Goal: Information Seeking & Learning: Learn about a topic

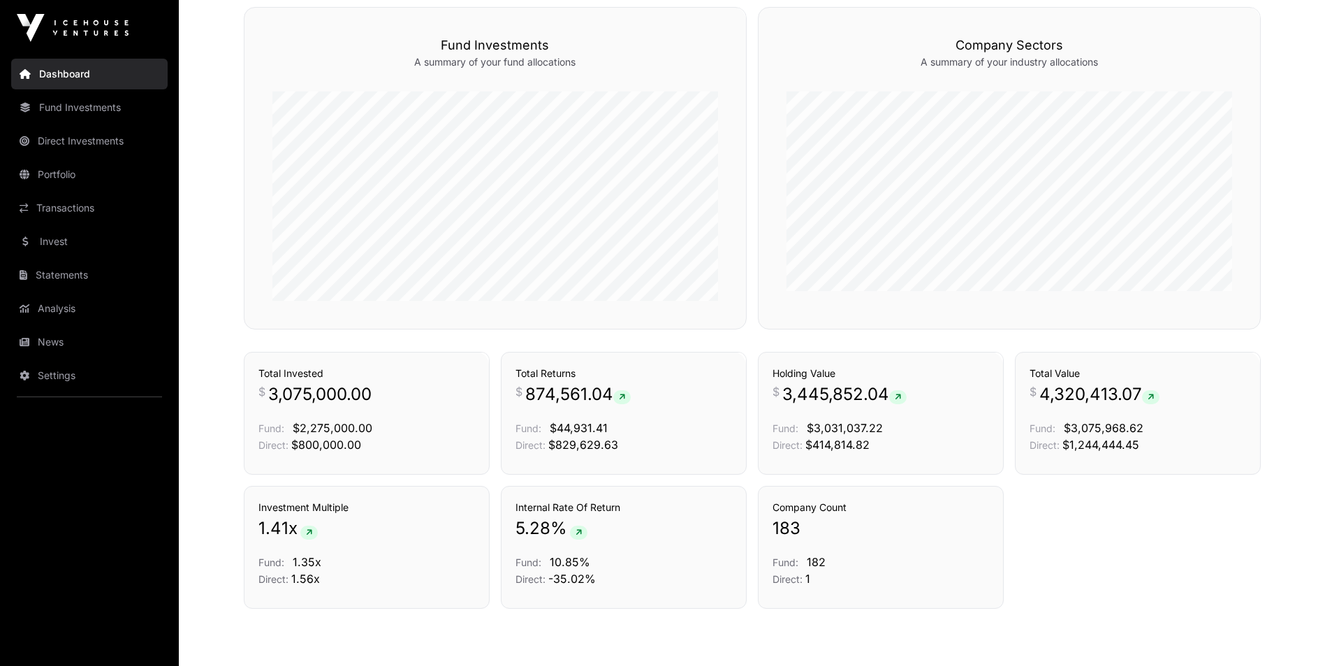
scroll to position [925, 0]
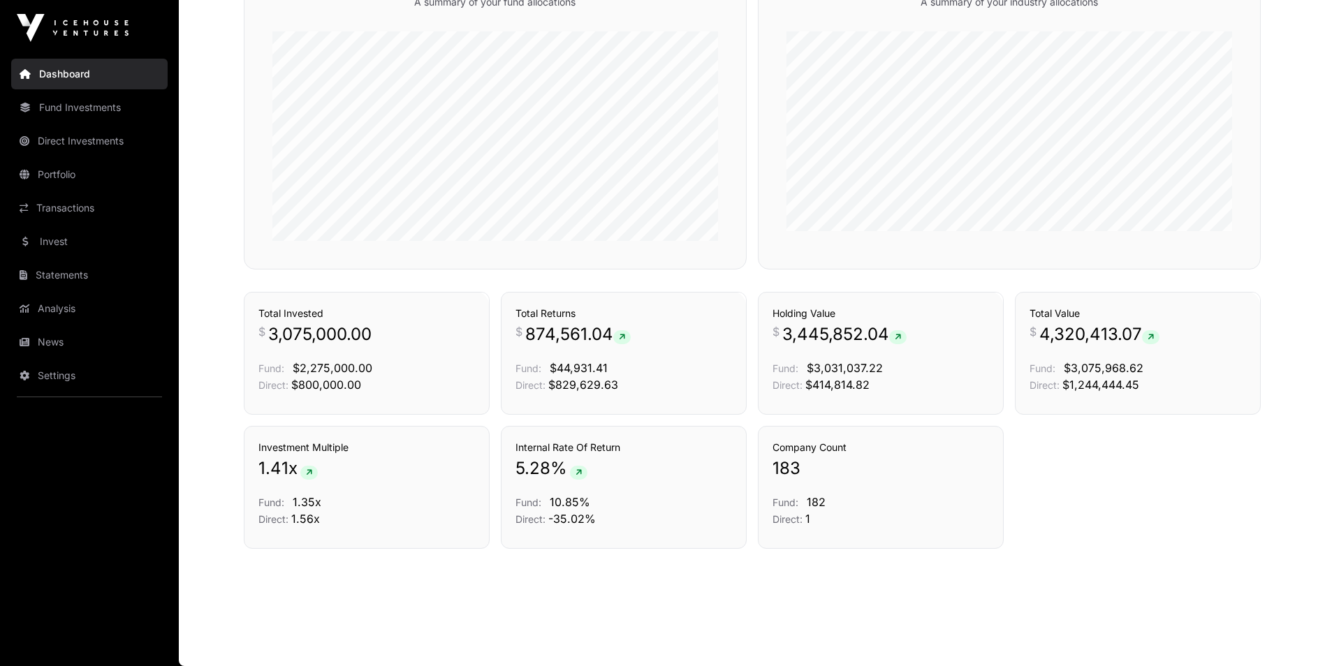
click at [874, 548] on div "Company Count 183 Fund: 182 Direct: 1" at bounding box center [881, 487] width 246 height 123
drag, startPoint x: 546, startPoint y: 519, endPoint x: 604, endPoint y: 519, distance: 58.0
click at [604, 519] on p "Direct: -35.02%" at bounding box center [624, 519] width 217 height 17
drag, startPoint x: 604, startPoint y: 519, endPoint x: 576, endPoint y: 541, distance: 34.8
click at [576, 541] on div "Internal Rate Of Return 5.28 % Fund: 10.85% Direct: -35.02%" at bounding box center [624, 487] width 246 height 123
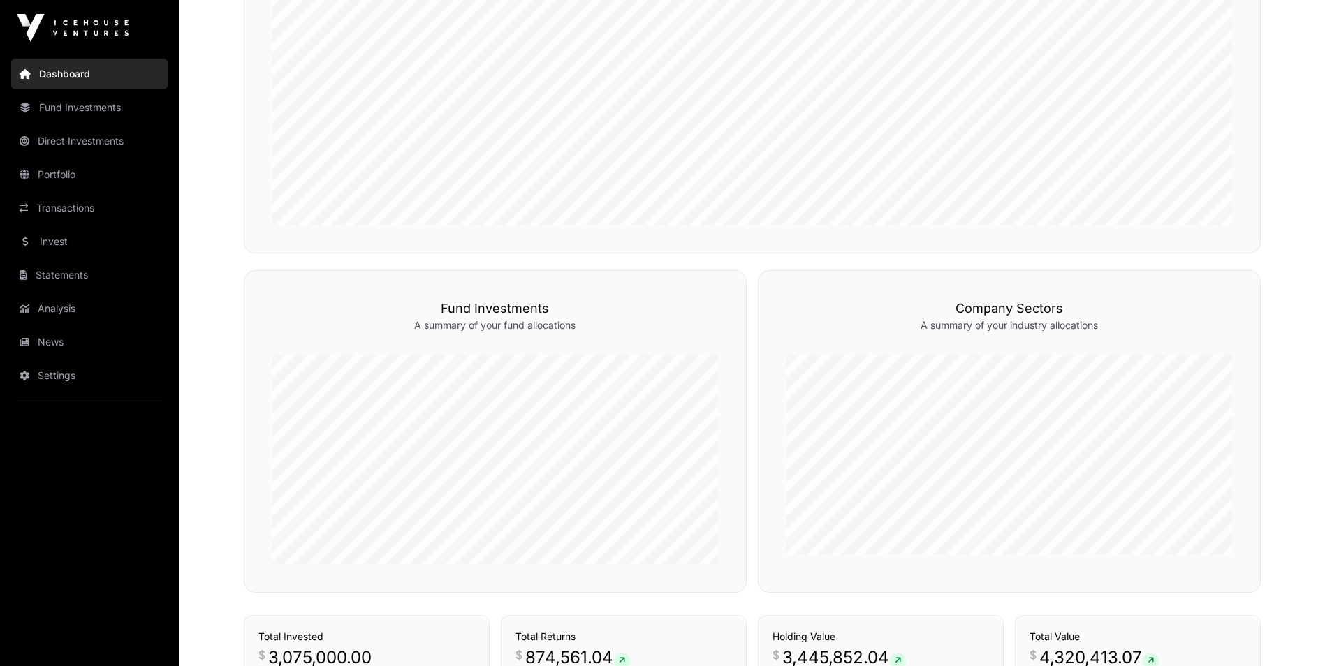
scroll to position [576, 0]
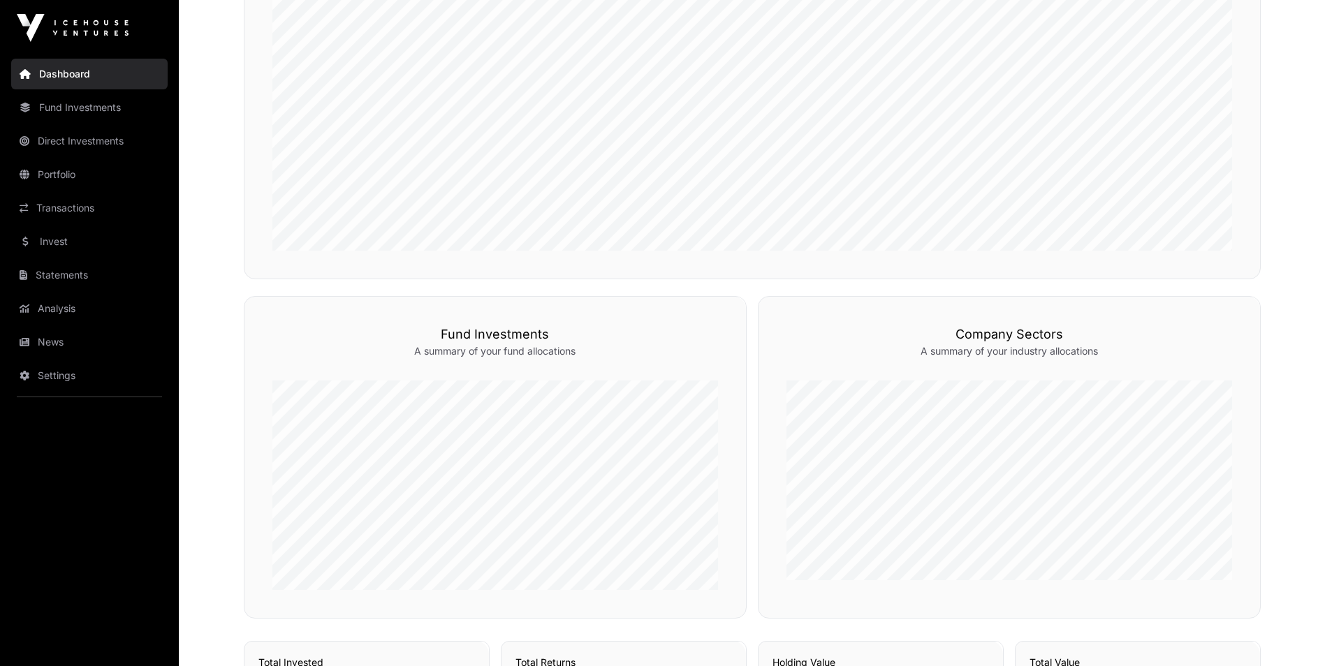
click at [112, 109] on link "Fund Investments" at bounding box center [89, 107] width 156 height 31
click at [108, 117] on link "Fund Investments" at bounding box center [89, 107] width 156 height 31
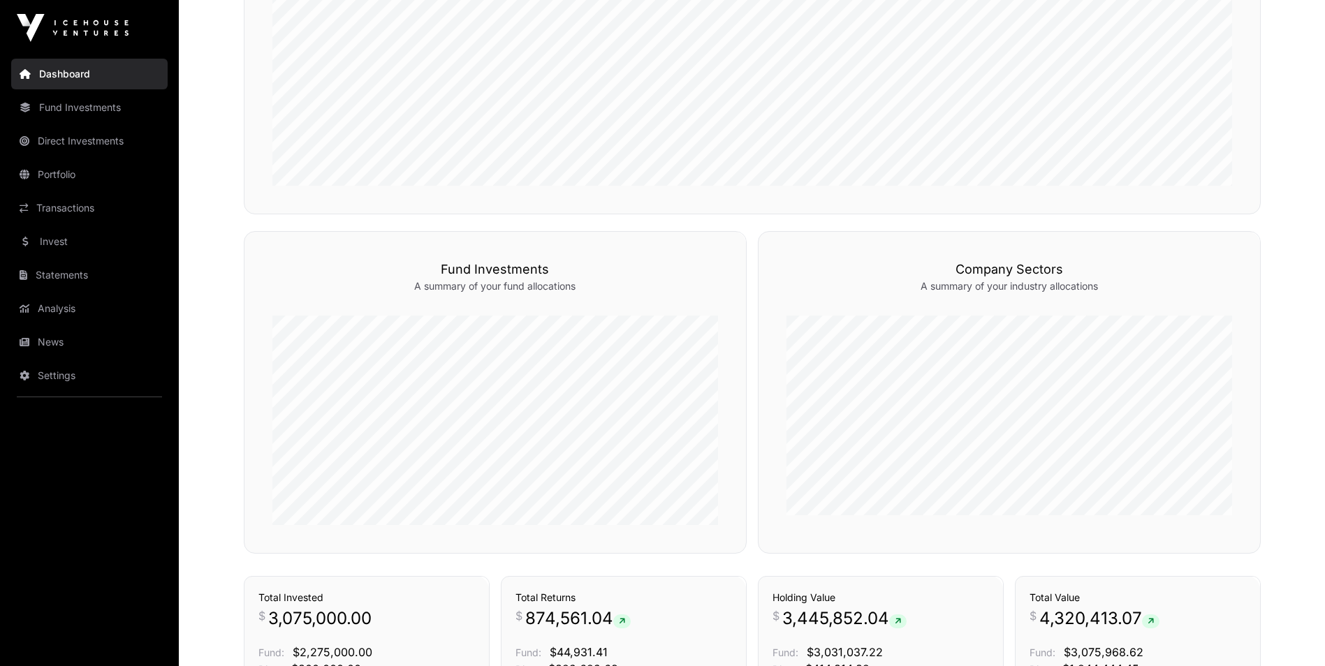
scroll to position [715, 0]
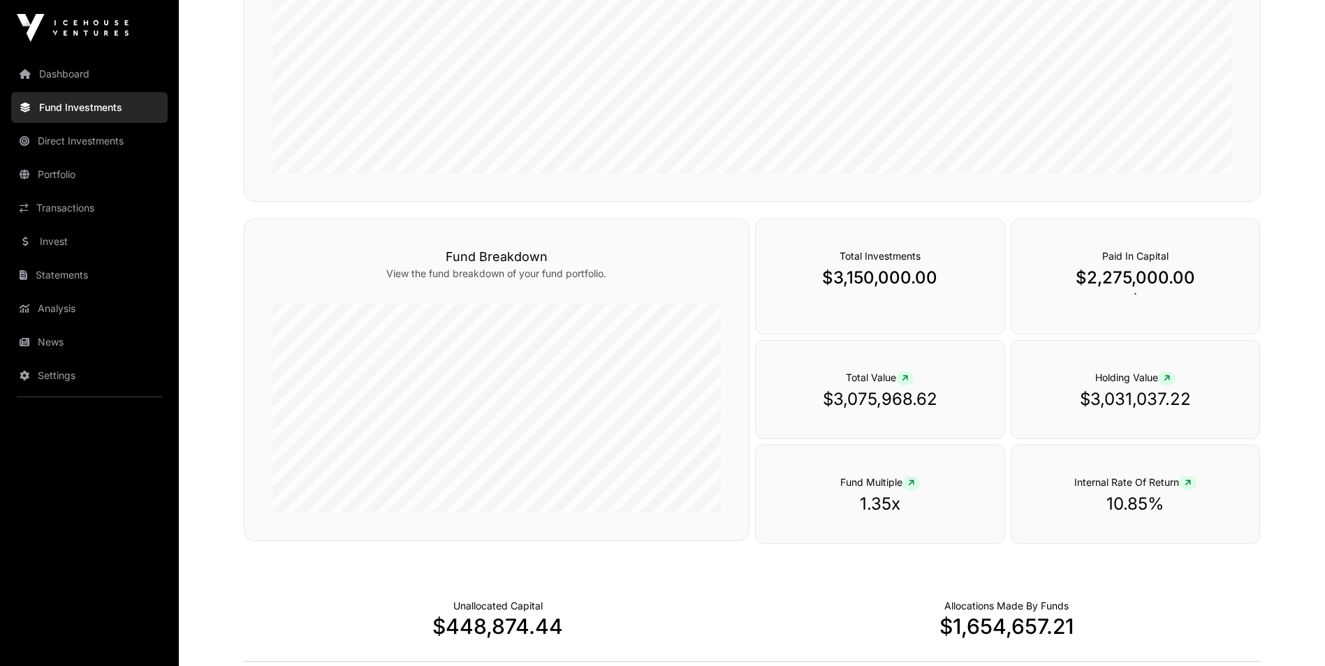
scroll to position [349, 0]
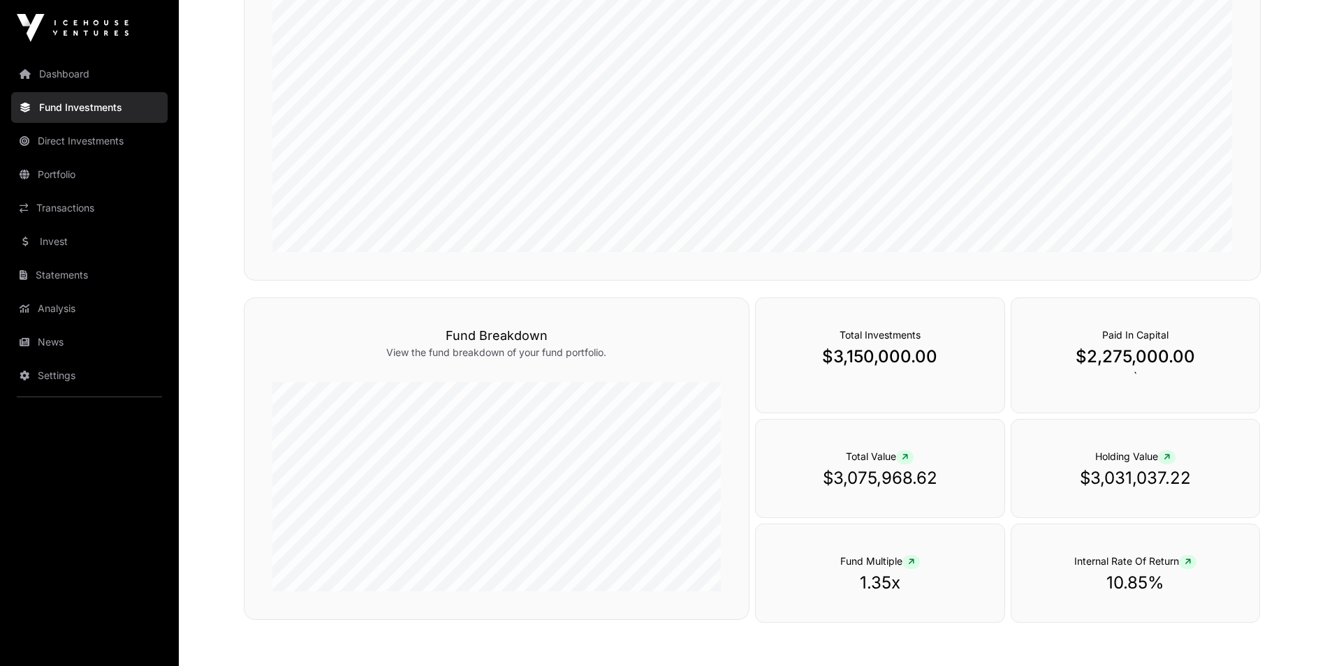
click at [99, 183] on link "Portfolio" at bounding box center [89, 174] width 156 height 31
click at [39, 174] on link "Portfolio" at bounding box center [89, 174] width 156 height 31
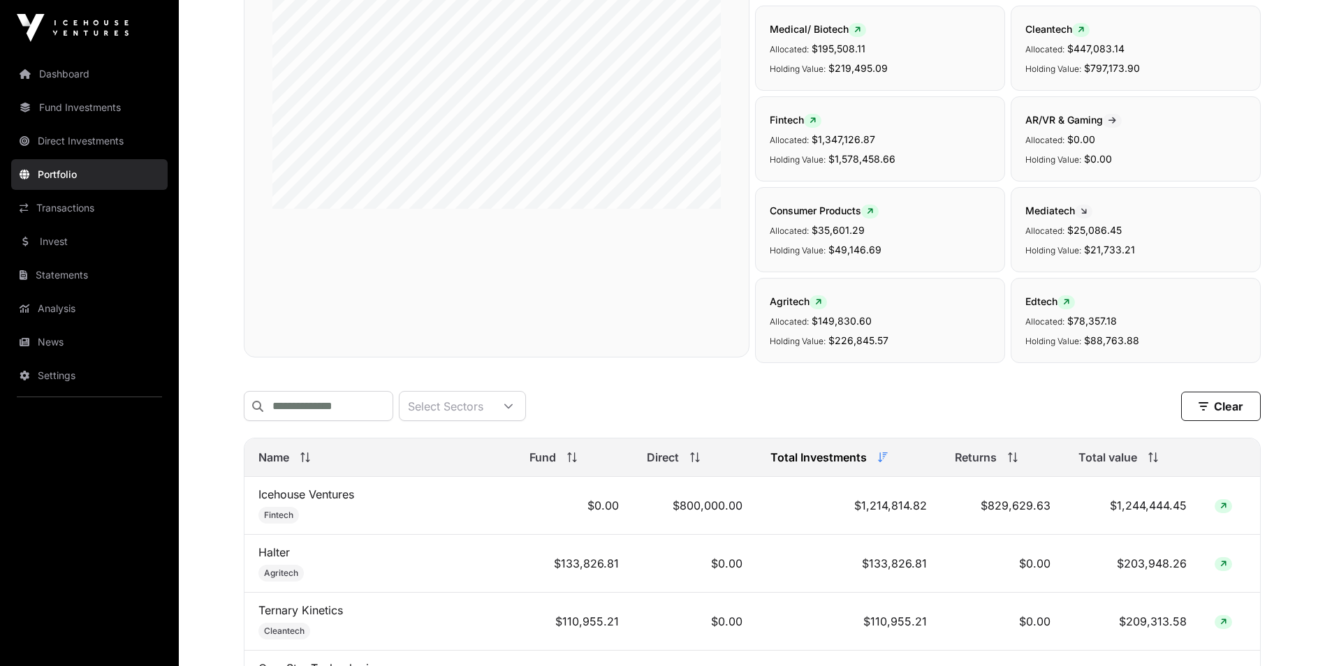
scroll to position [210, 0]
click at [370, 402] on input "text" at bounding box center [319, 406] width 150 height 30
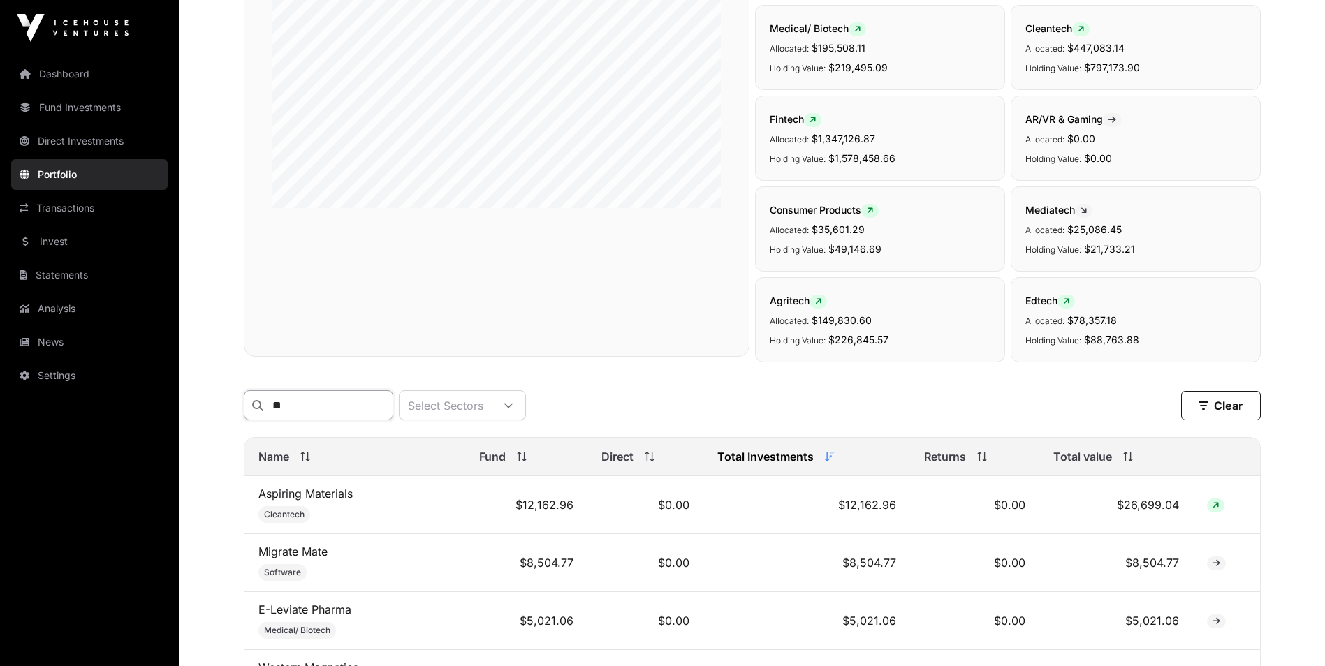
type input "*"
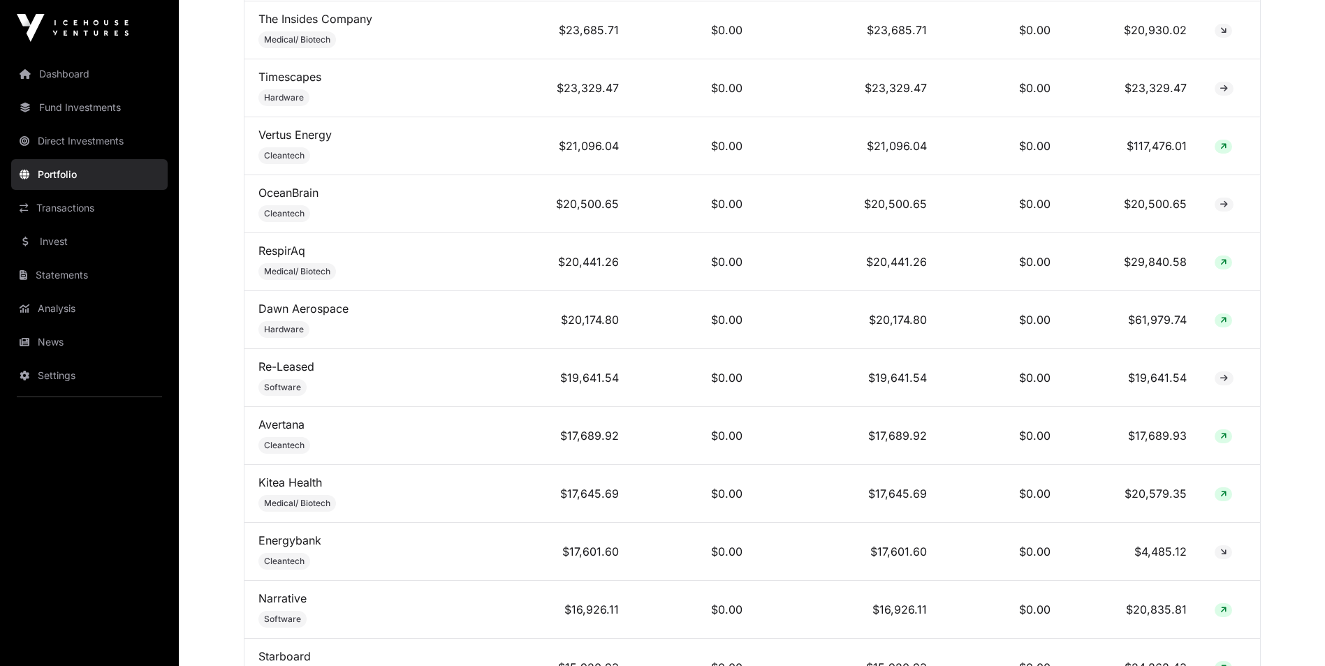
scroll to position [1747, 0]
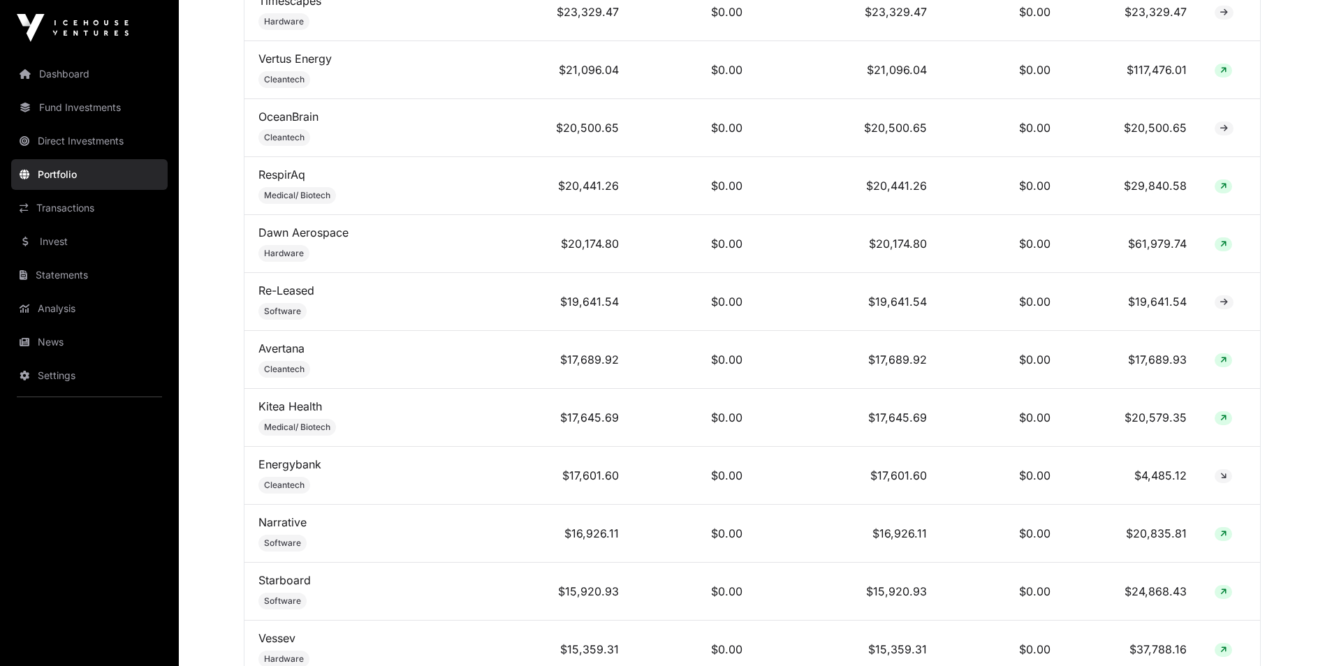
click at [91, 249] on link "Invest" at bounding box center [89, 241] width 156 height 31
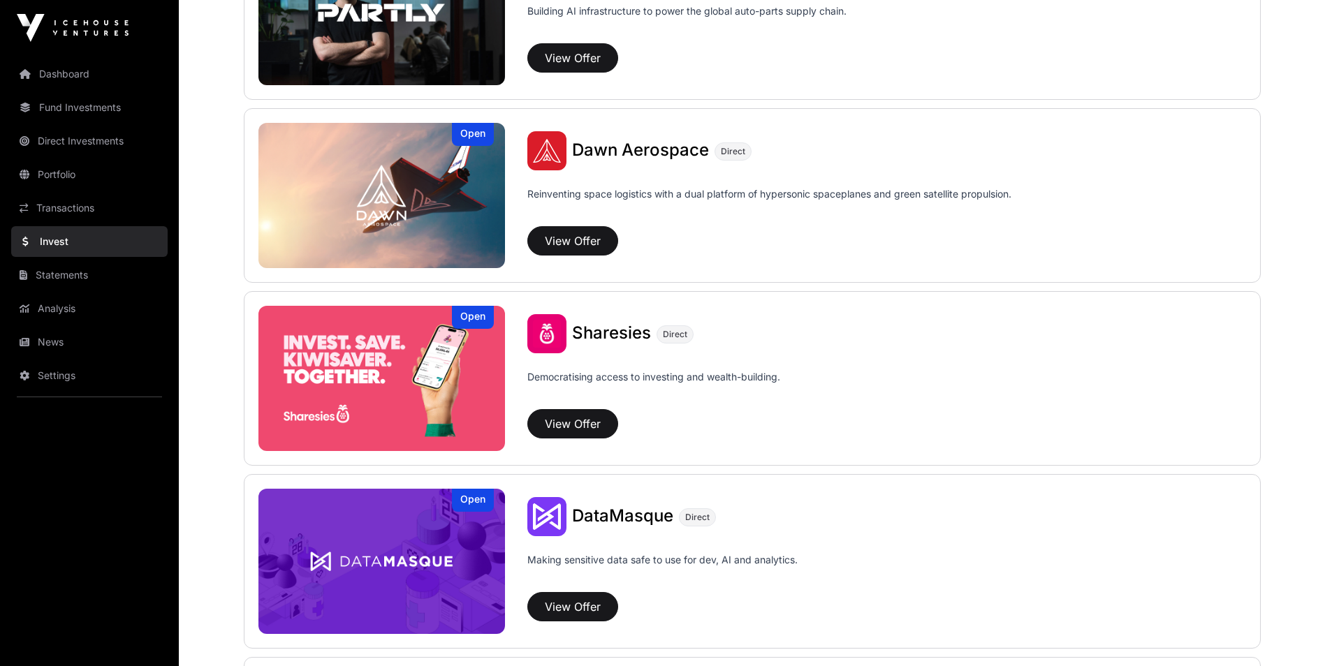
scroll to position [1537, 0]
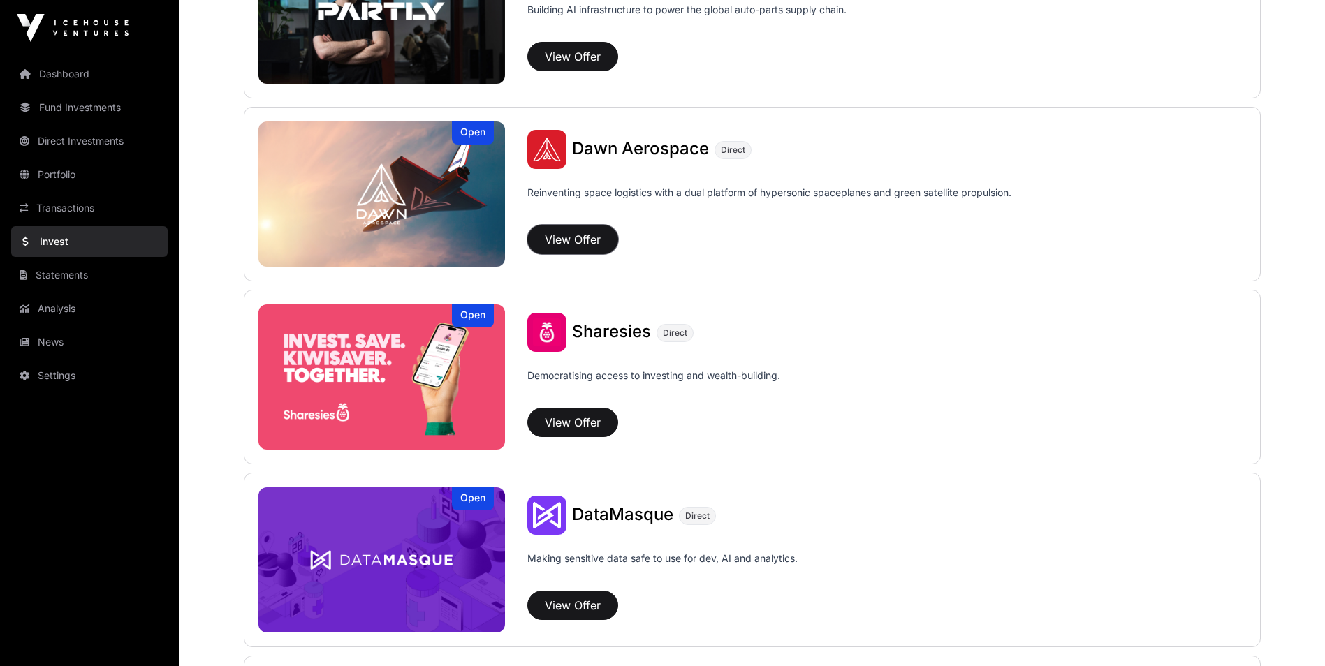
click at [570, 246] on button "View Offer" at bounding box center [572, 239] width 91 height 29
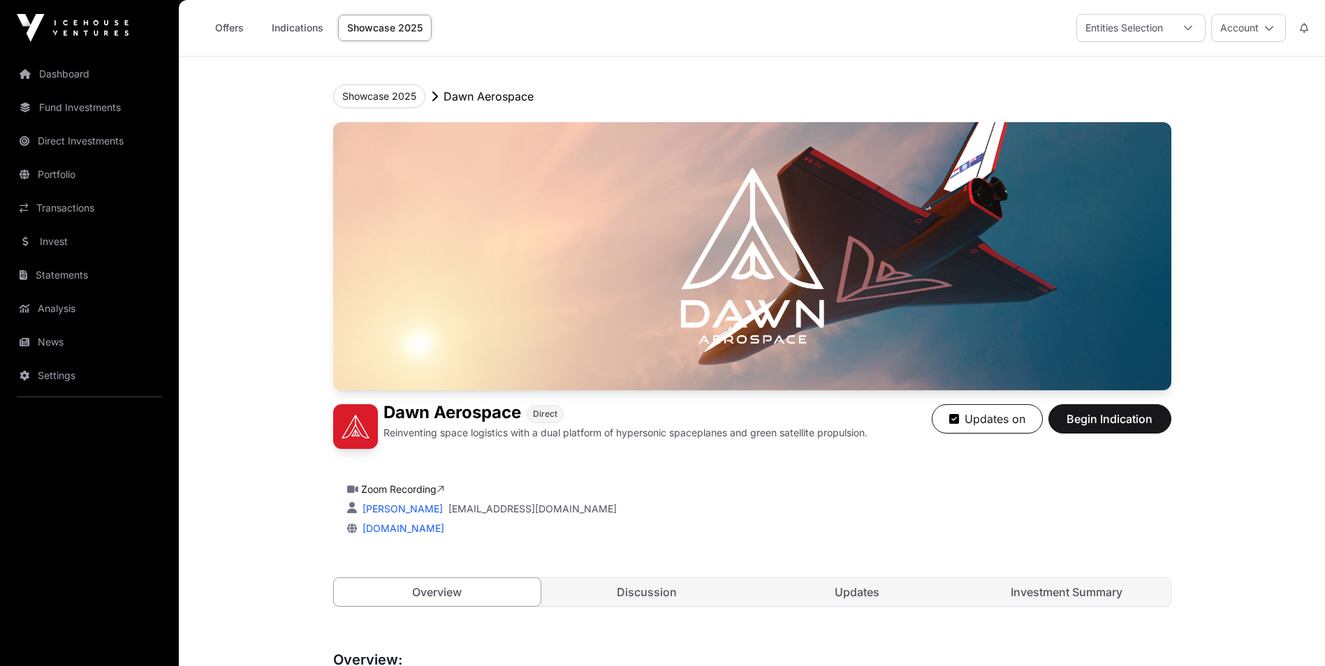
click at [295, 34] on link "Indications" at bounding box center [298, 28] width 70 height 27
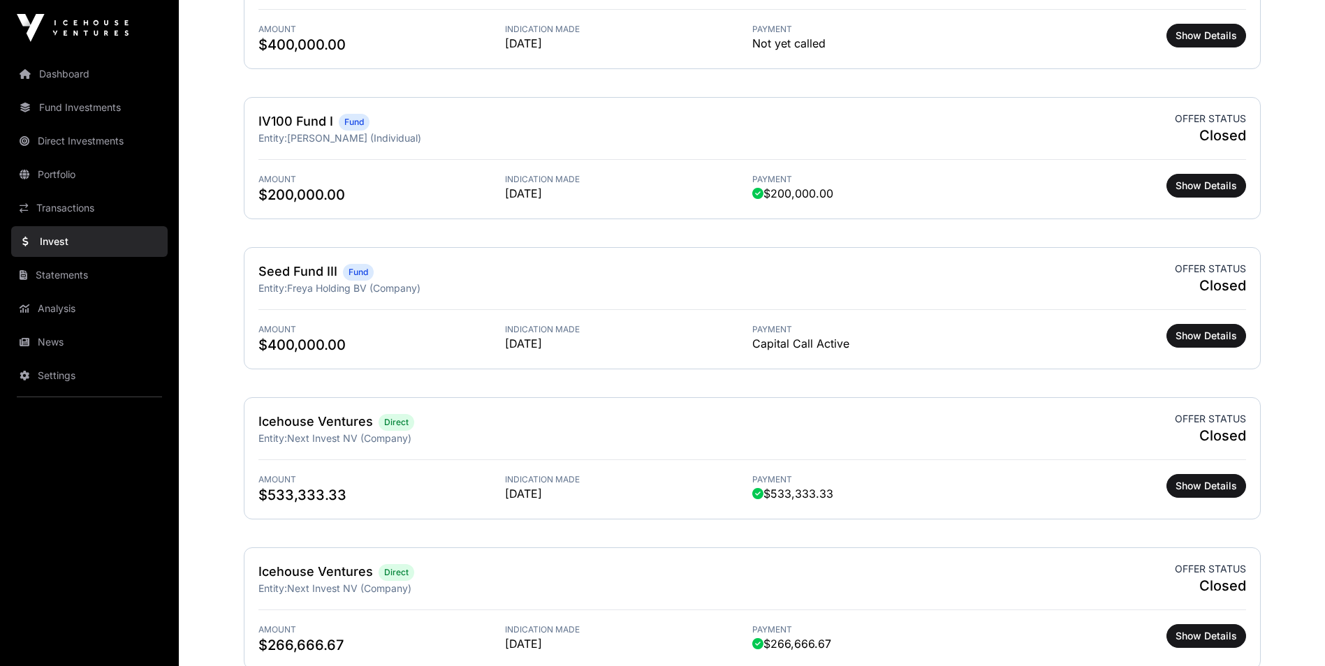
scroll to position [1092, 0]
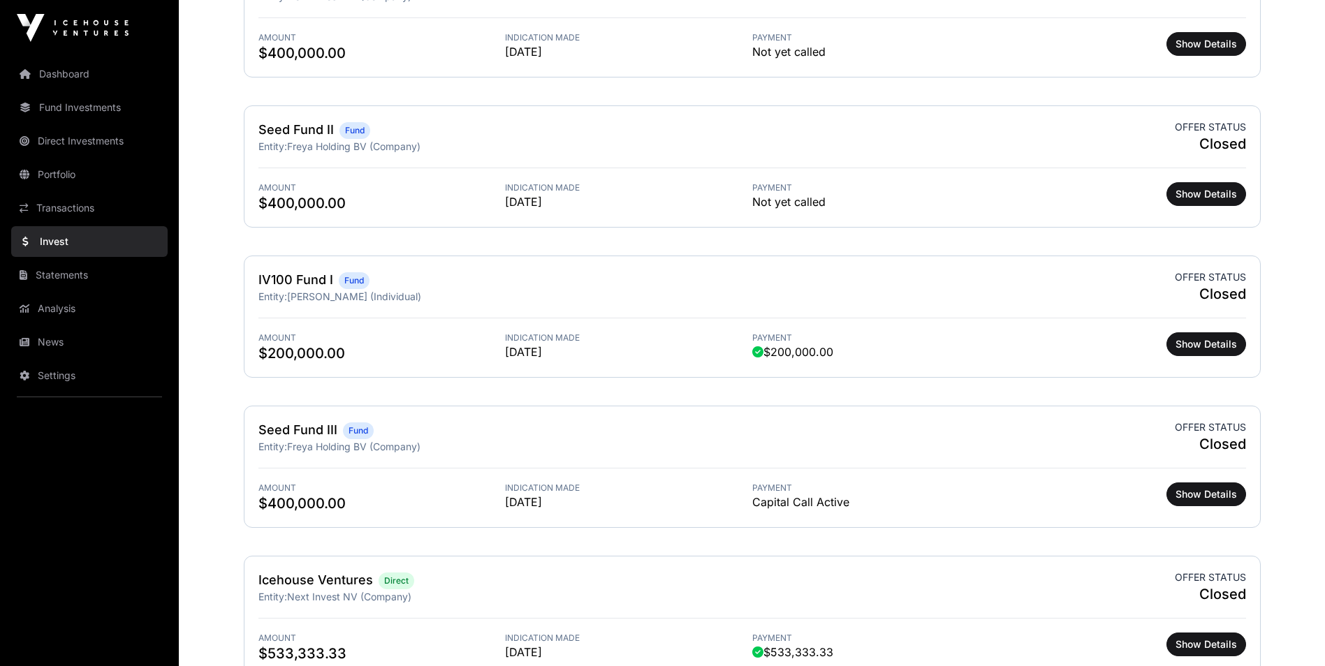
click at [314, 455] on div "Seed Fund III Fund Entity: Freya Holding BV (Company) Offer status Closed Amoun…" at bounding box center [752, 467] width 1017 height 122
click at [1188, 493] on span "Show Details" at bounding box center [1206, 495] width 61 height 14
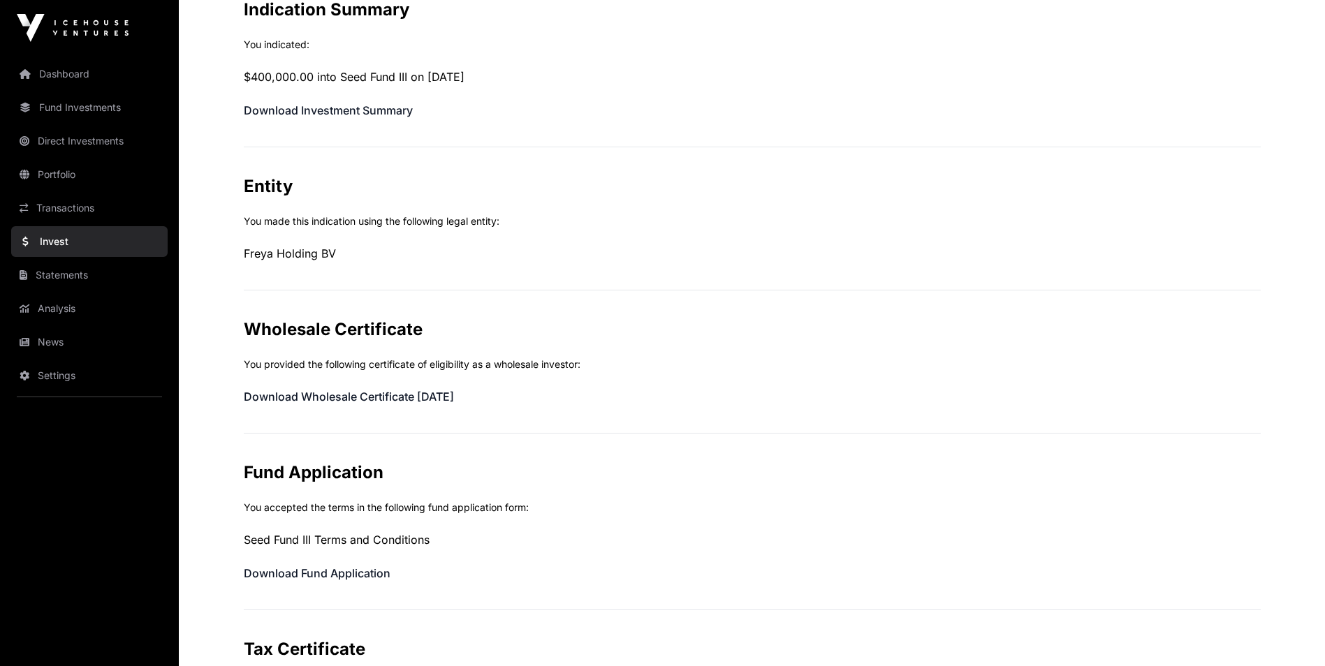
scroll to position [140, 0]
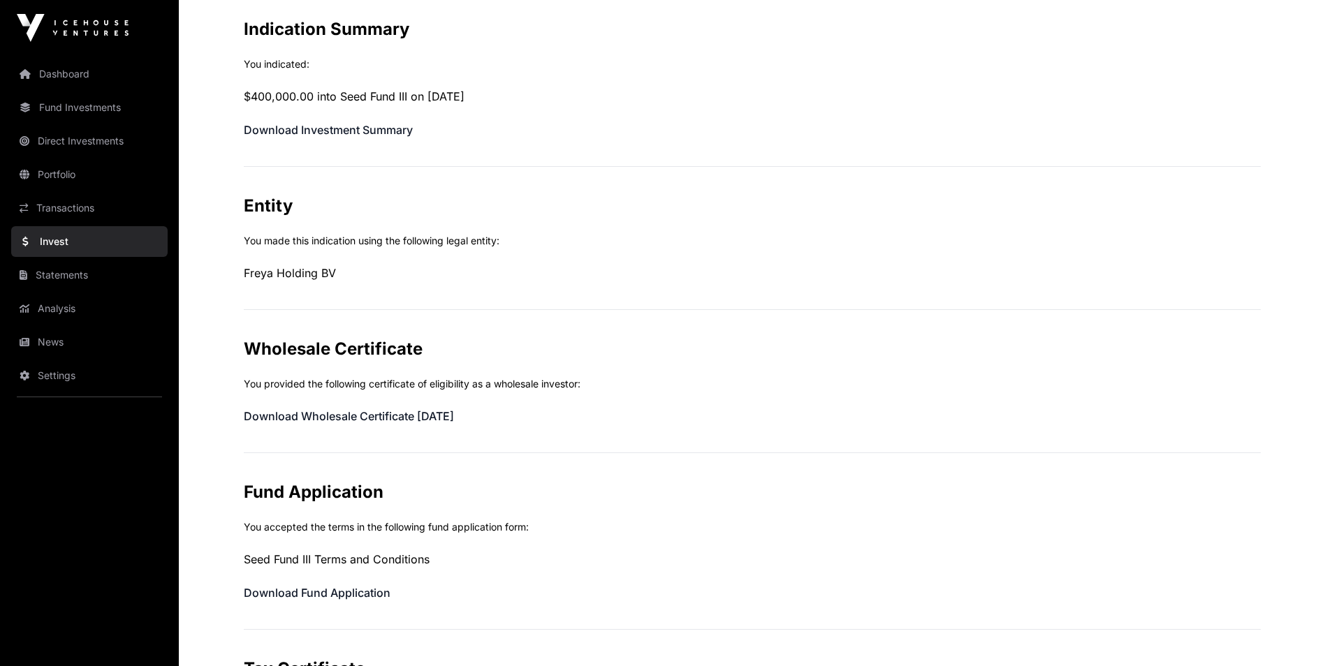
click at [86, 166] on link "Portfolio" at bounding box center [89, 174] width 156 height 31
click at [75, 145] on link "Direct Investments" at bounding box center [89, 141] width 156 height 31
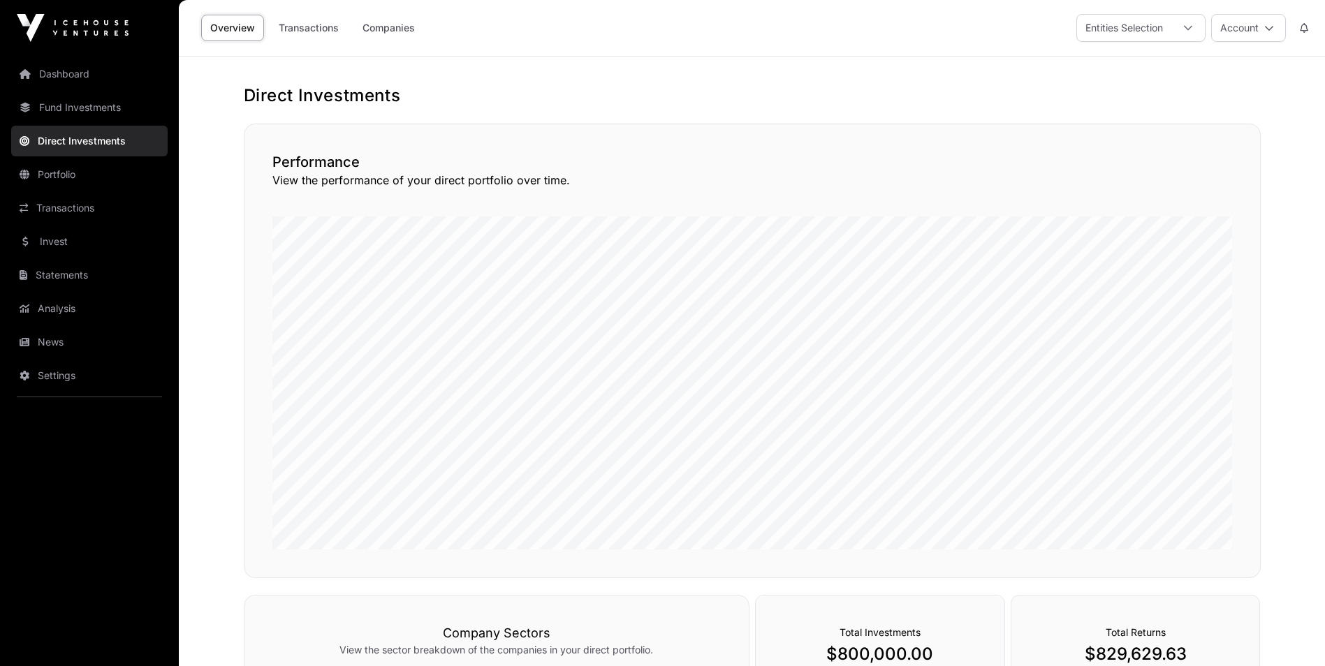
click at [61, 108] on link "Fund Investments" at bounding box center [89, 107] width 156 height 31
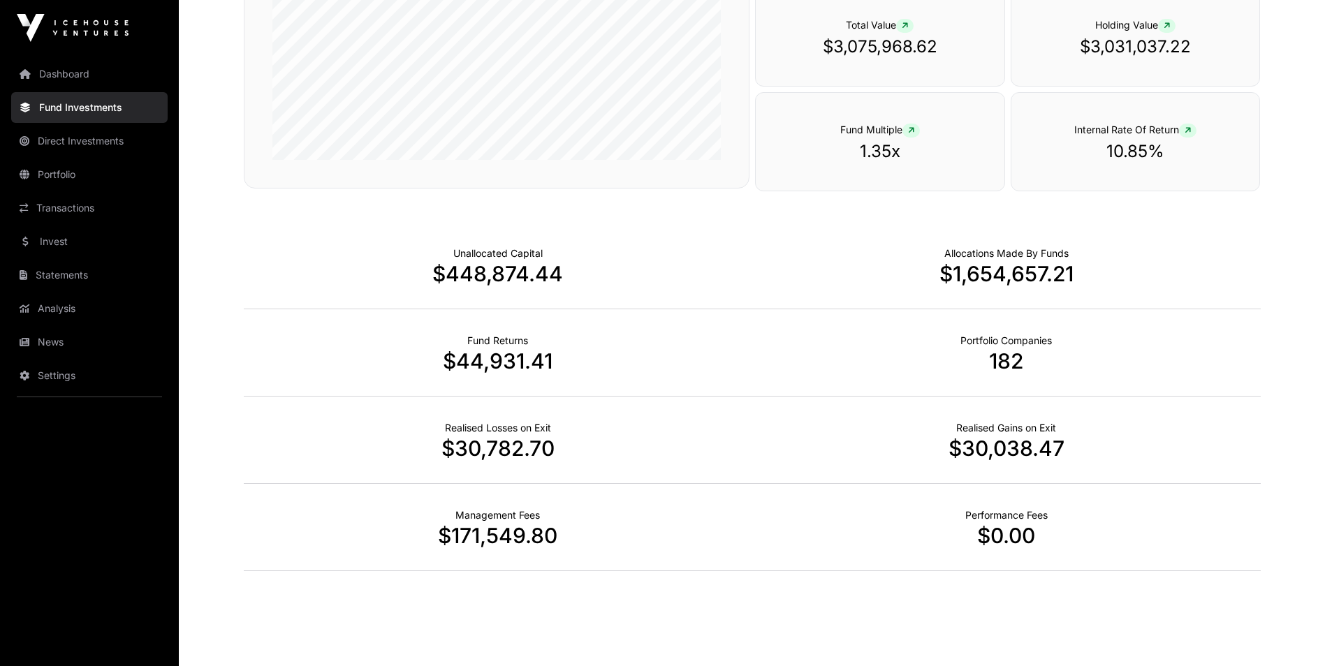
scroll to position [803, 0]
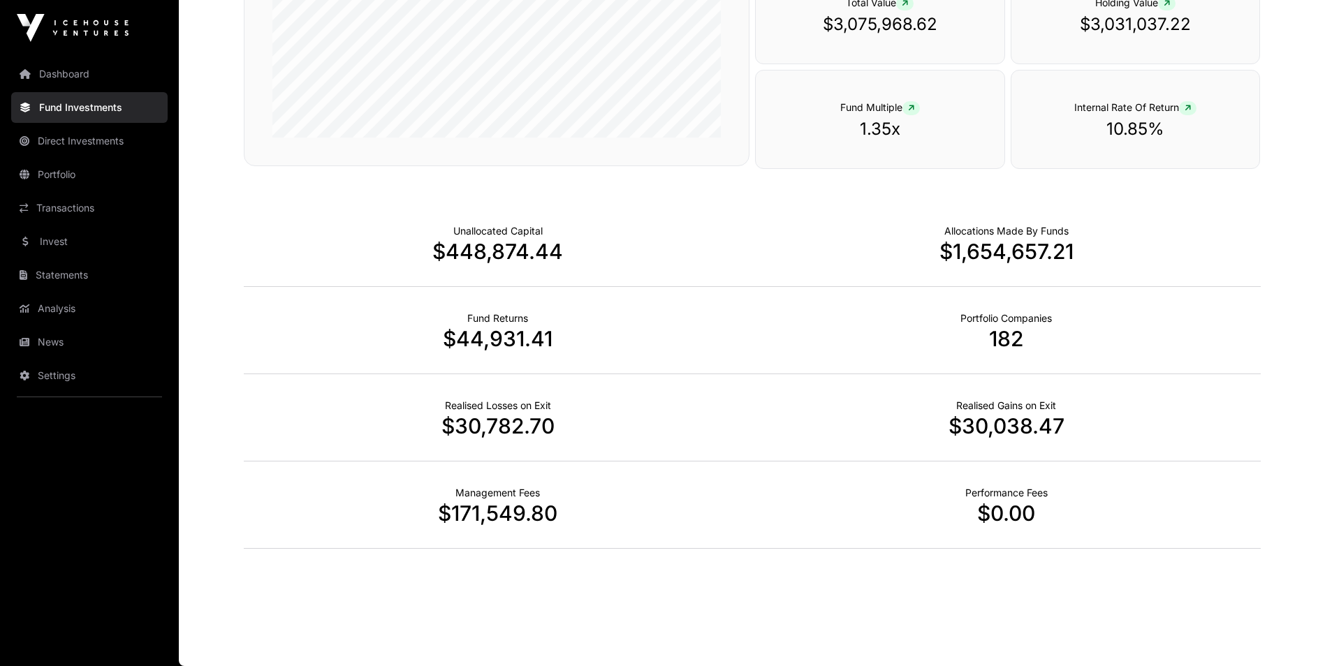
click at [85, 136] on link "Direct Investments" at bounding box center [89, 141] width 156 height 31
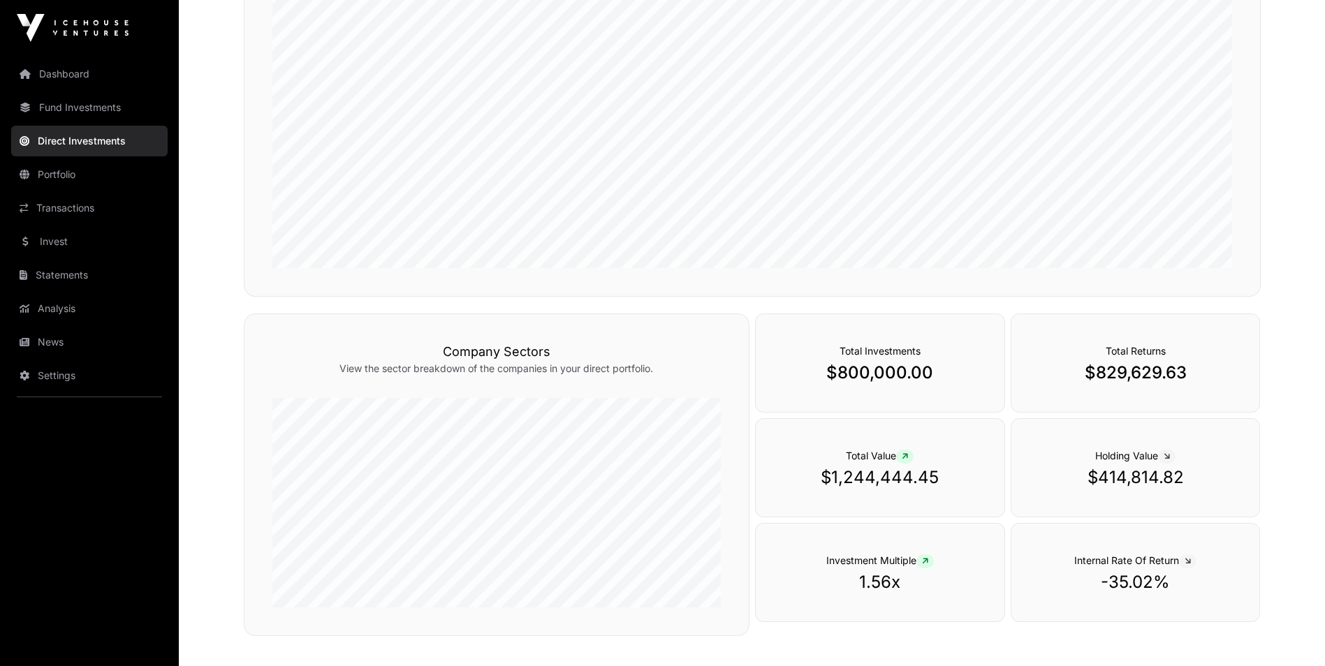
scroll to position [374, 0]
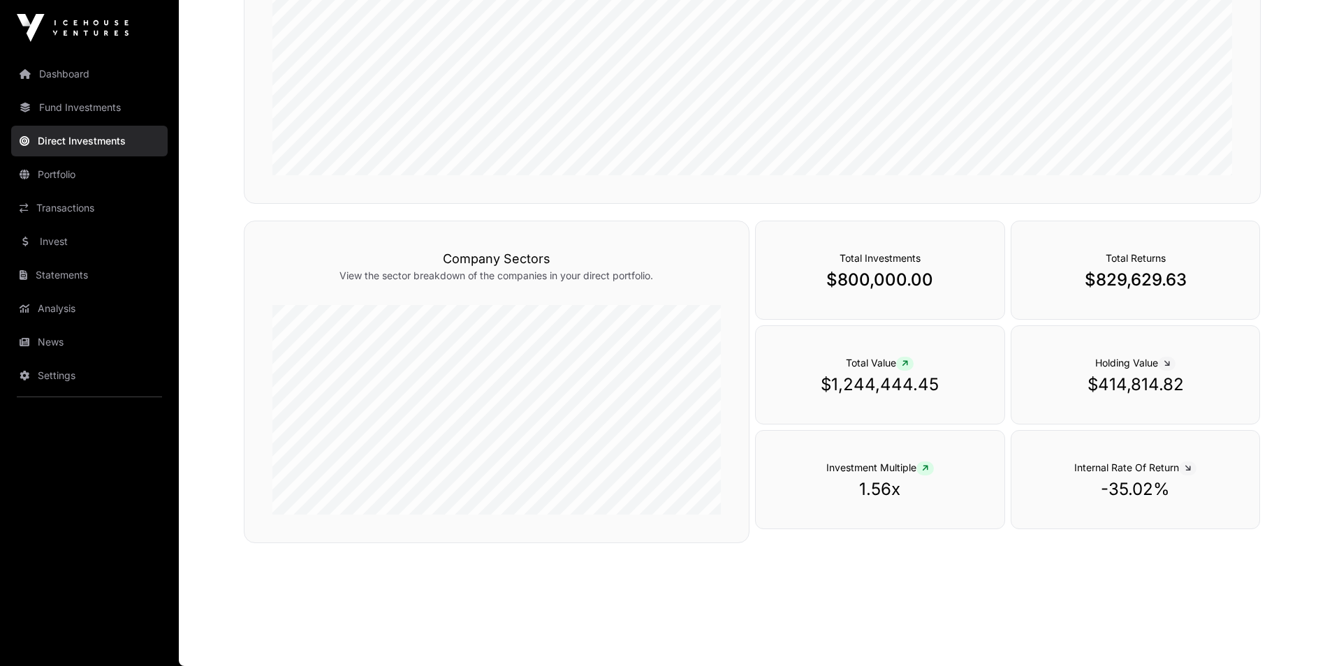
click at [1098, 469] on span "Internal Rate Of Return" at bounding box center [1135, 468] width 122 height 12
click at [1098, 398] on div "Holding Value $414,814.82" at bounding box center [1136, 375] width 250 height 99
